Goal: Transaction & Acquisition: Purchase product/service

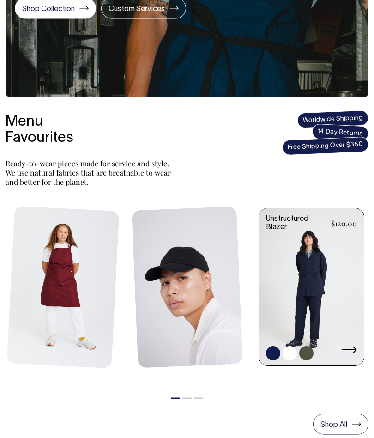
scroll to position [198, 0]
click at [329, 271] on link at bounding box center [311, 287] width 105 height 159
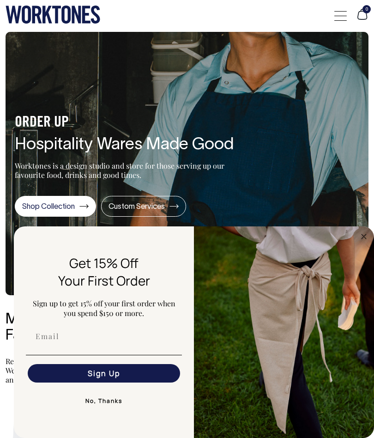
scroll to position [19, 0]
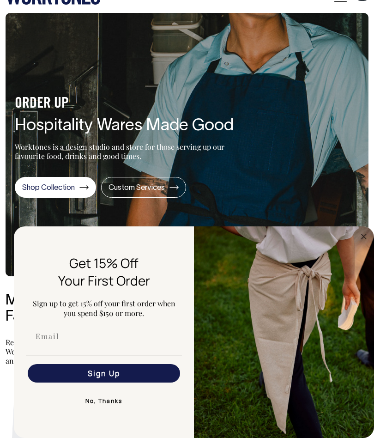
click at [362, 238] on icon "Close dialog" at bounding box center [364, 236] width 5 height 5
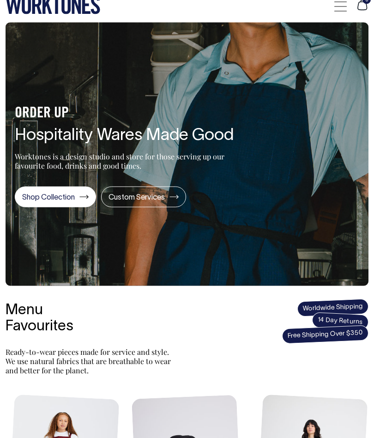
scroll to position [0, 0]
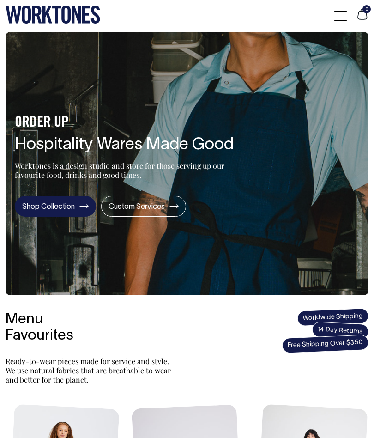
click at [66, 206] on link "Shop Collection" at bounding box center [55, 206] width 81 height 21
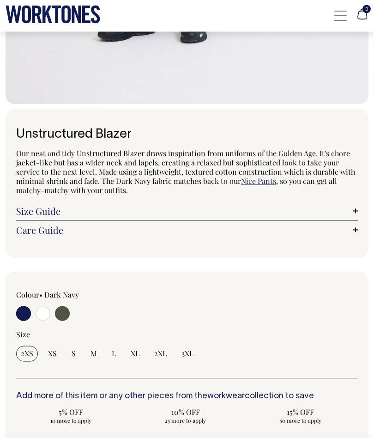
scroll to position [477, 0]
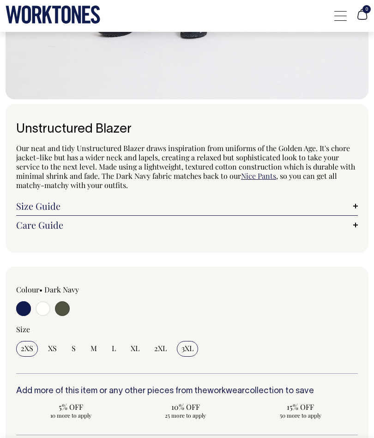
click at [182, 341] on input "3XL" at bounding box center [187, 349] width 21 height 16
radio input "true"
select select "3XL"
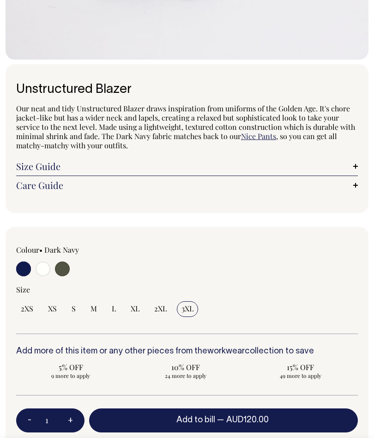
scroll to position [483, 0]
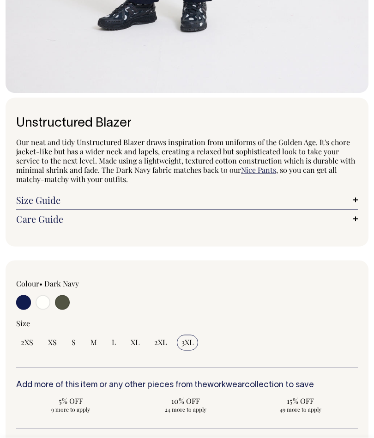
click at [354, 196] on link "Size Guide" at bounding box center [187, 199] width 342 height 9
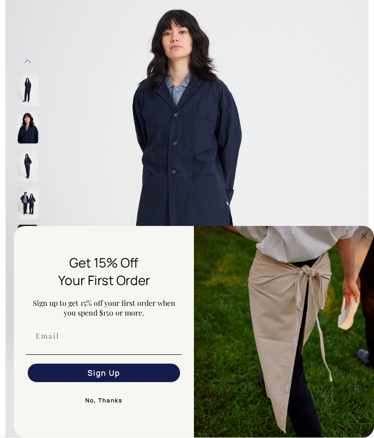
scroll to position [102, 0]
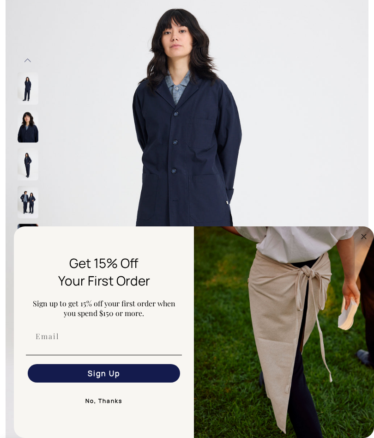
click at [349, 190] on img at bounding box center [187, 202] width 363 height 545
click at [369, 237] on circle "Close dialog" at bounding box center [364, 236] width 11 height 11
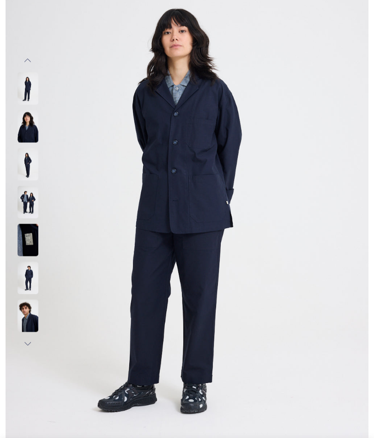
click at [23, 124] on img at bounding box center [28, 126] width 21 height 32
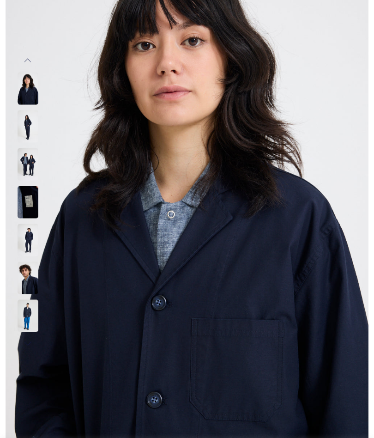
click at [26, 164] on img at bounding box center [28, 164] width 21 height 32
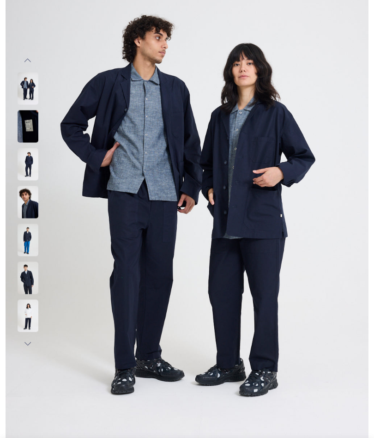
click at [29, 166] on img at bounding box center [28, 164] width 21 height 32
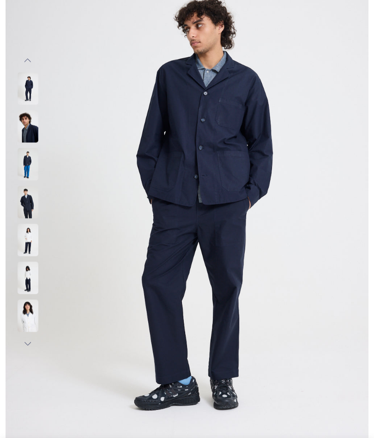
click at [24, 200] on img at bounding box center [28, 202] width 21 height 32
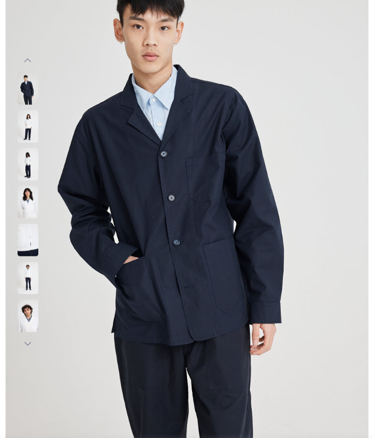
click at [26, 200] on img at bounding box center [28, 202] width 21 height 32
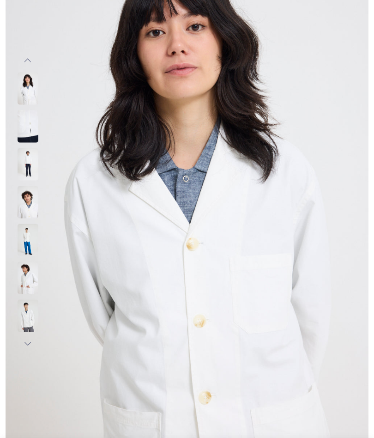
click at [20, 228] on img at bounding box center [28, 240] width 21 height 32
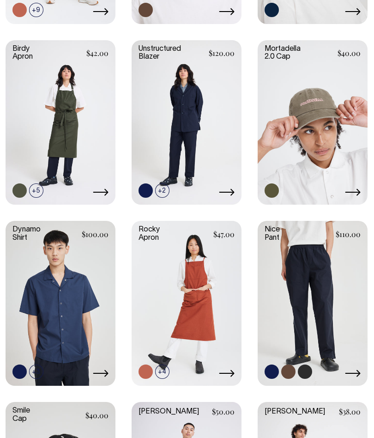
scroll to position [499, 0]
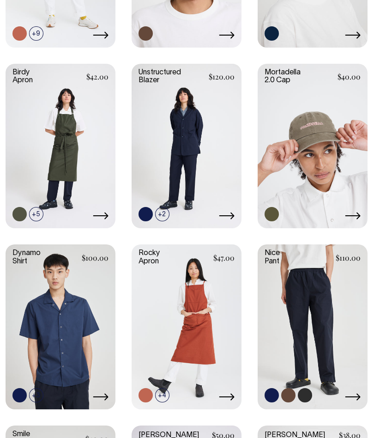
click at [323, 308] on link at bounding box center [313, 325] width 110 height 163
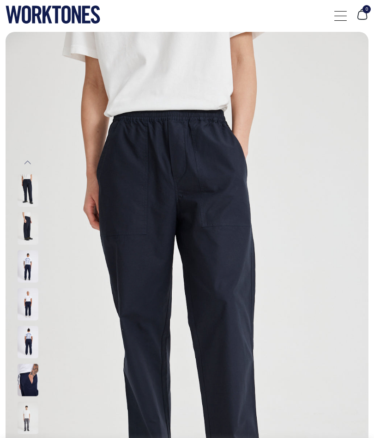
click at [30, 262] on img at bounding box center [28, 266] width 21 height 32
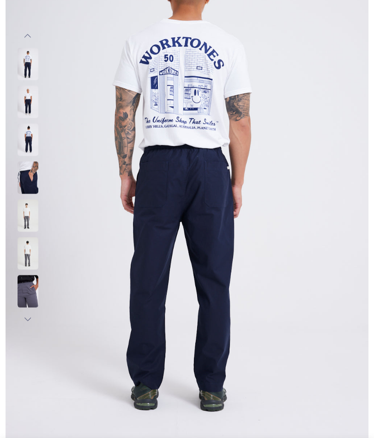
scroll to position [127, 0]
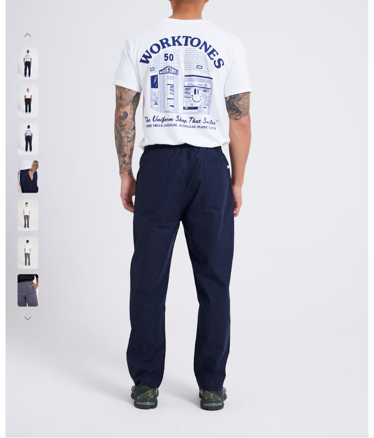
click at [31, 133] on img at bounding box center [28, 139] width 21 height 32
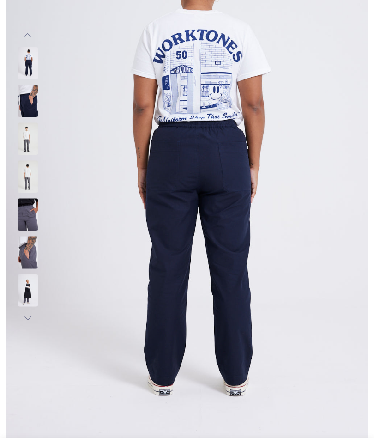
click at [20, 138] on img at bounding box center [28, 138] width 21 height 32
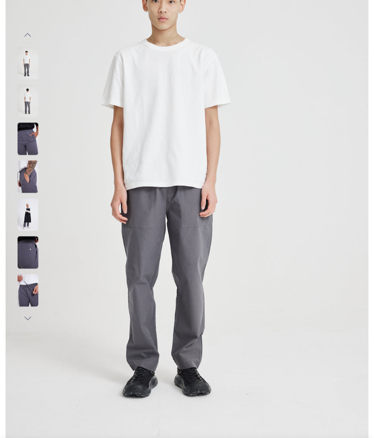
click at [22, 174] on img at bounding box center [28, 176] width 21 height 32
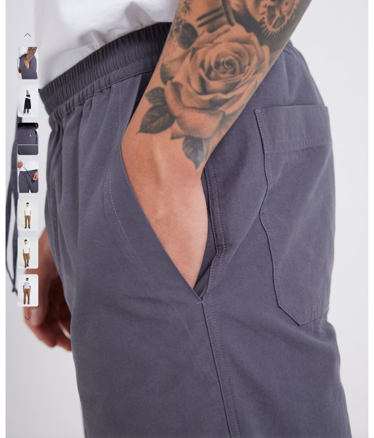
click at [27, 211] on img at bounding box center [28, 214] width 21 height 32
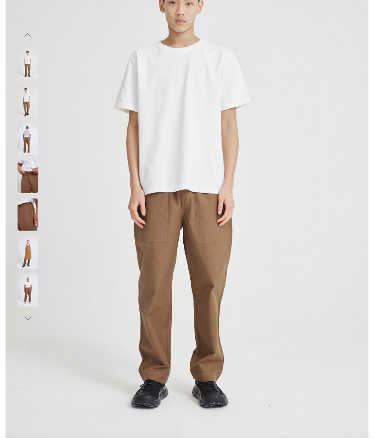
click at [24, 212] on img at bounding box center [28, 214] width 21 height 32
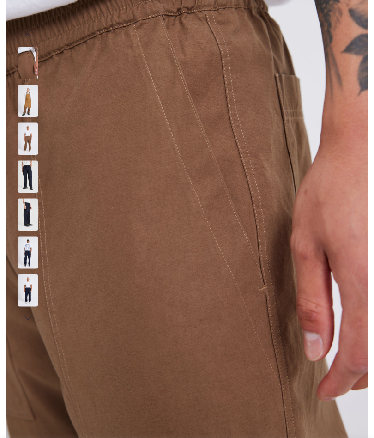
click at [26, 212] on img at bounding box center [28, 214] width 21 height 32
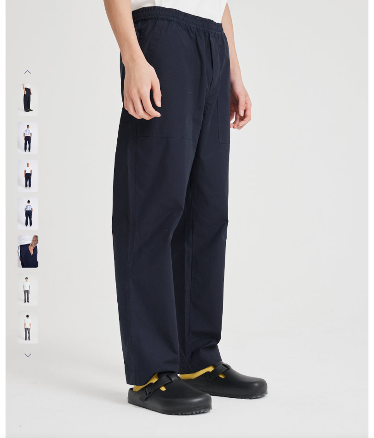
scroll to position [91, 0]
click at [26, 288] on img at bounding box center [28, 288] width 21 height 32
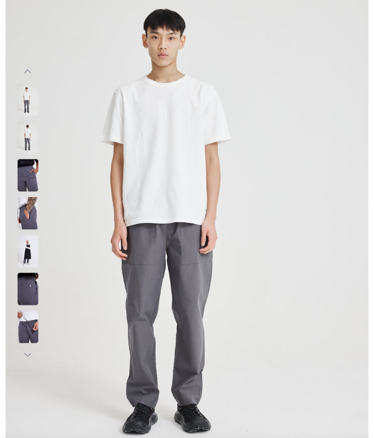
click at [26, 253] on img at bounding box center [28, 251] width 21 height 32
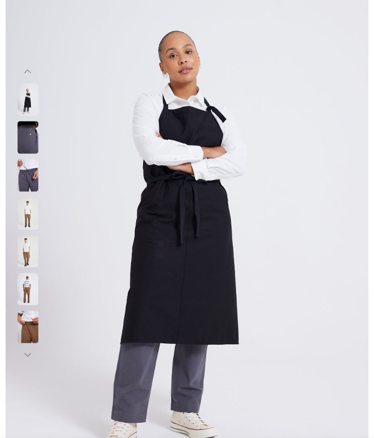
click at [23, 255] on img at bounding box center [28, 251] width 21 height 32
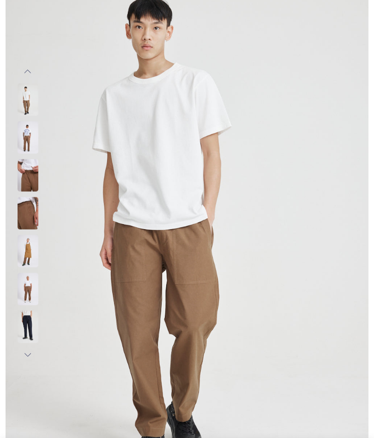
click at [25, 291] on img at bounding box center [28, 288] width 21 height 32
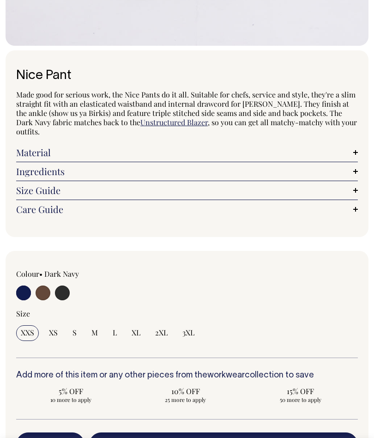
scroll to position [524, 0]
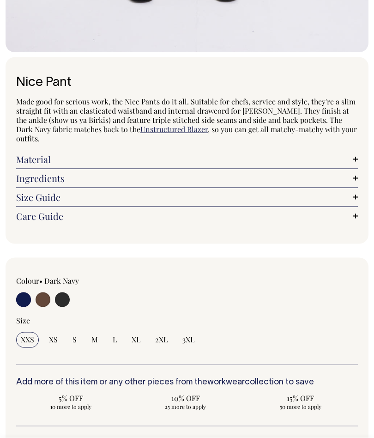
click at [354, 199] on link "Size Guide" at bounding box center [187, 197] width 342 height 9
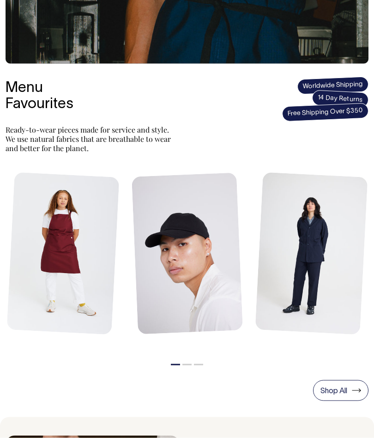
scroll to position [259, 0]
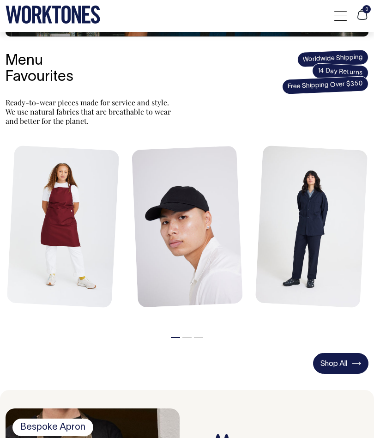
click at [341, 366] on link "Shop All" at bounding box center [340, 363] width 55 height 21
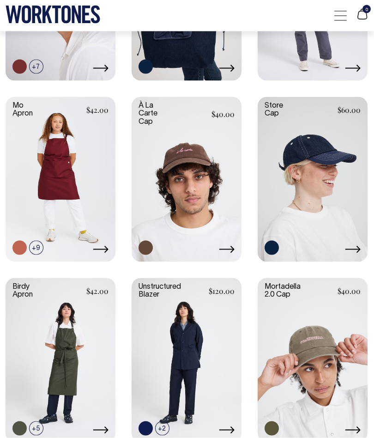
scroll to position [285, 0]
click at [333, 179] on link at bounding box center [313, 178] width 110 height 163
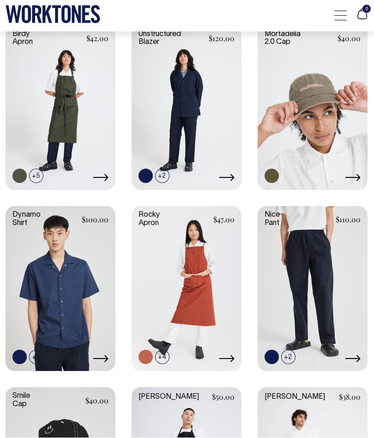
scroll to position [537, 0]
click at [41, 278] on link at bounding box center [61, 287] width 110 height 163
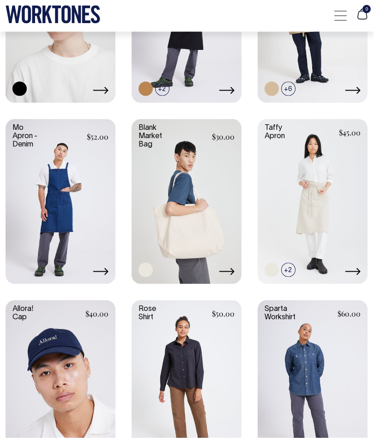
scroll to position [988, 0]
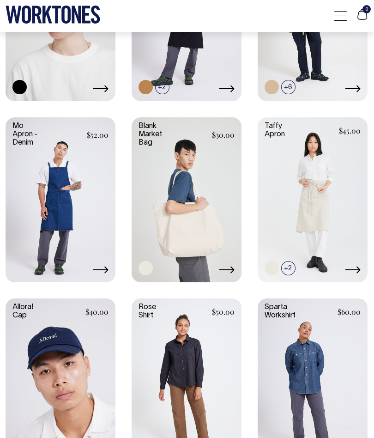
click at [185, 379] on link at bounding box center [187, 379] width 110 height 163
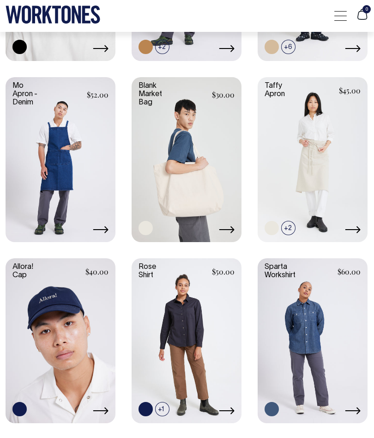
click at [292, 342] on link at bounding box center [313, 339] width 110 height 163
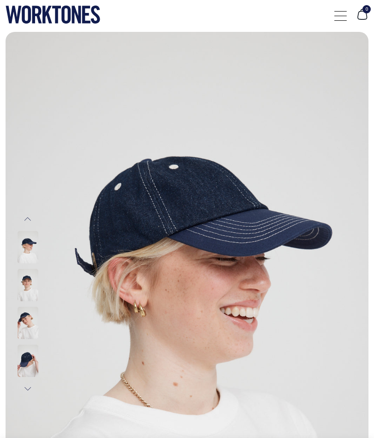
click at [25, 354] on img at bounding box center [28, 361] width 21 height 32
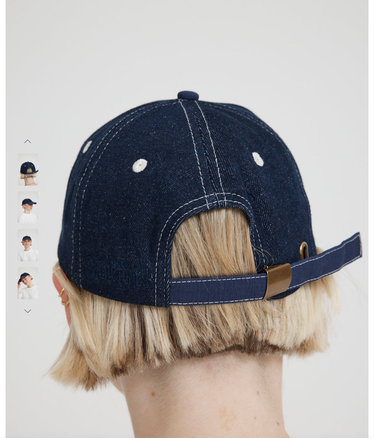
scroll to position [53, 0]
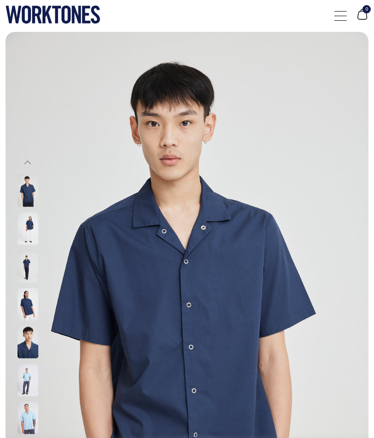
click at [25, 339] on img at bounding box center [28, 342] width 21 height 32
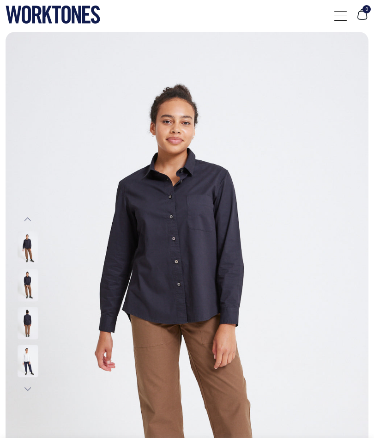
click at [28, 289] on img at bounding box center [28, 285] width 21 height 32
